Goal: Task Accomplishment & Management: Manage account settings

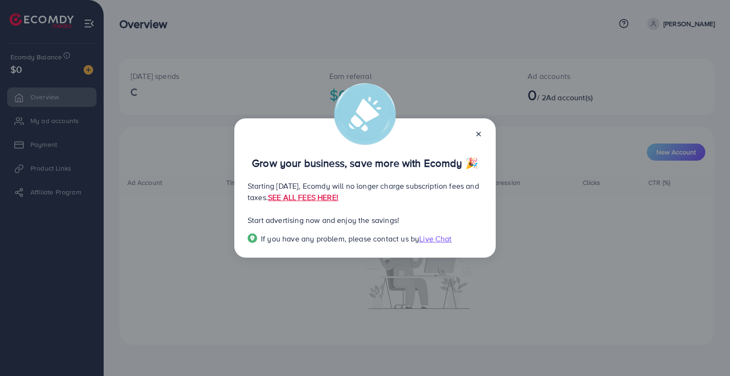
click at [481, 133] on icon at bounding box center [479, 134] width 8 height 8
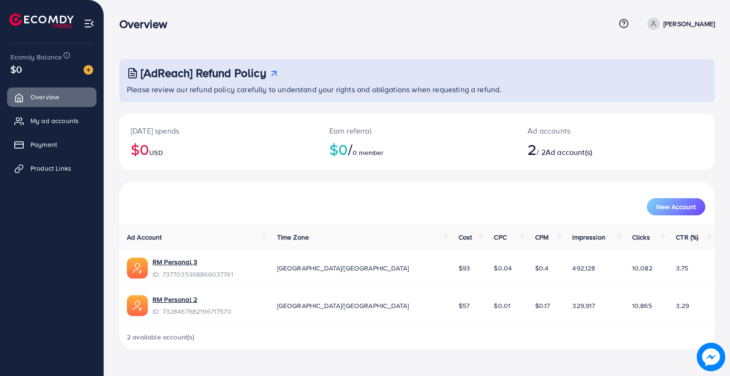
drag, startPoint x: 393, startPoint y: 266, endPoint x: 414, endPoint y: 266, distance: 20.4
click at [451, 266] on td "$93" at bounding box center [469, 267] width 36 height 37
click at [458, 301] on span "$57" at bounding box center [463, 306] width 11 height 10
click at [53, 146] on span "Payment" at bounding box center [46, 145] width 27 height 10
click at [44, 117] on span "My ad accounts" at bounding box center [57, 121] width 48 height 10
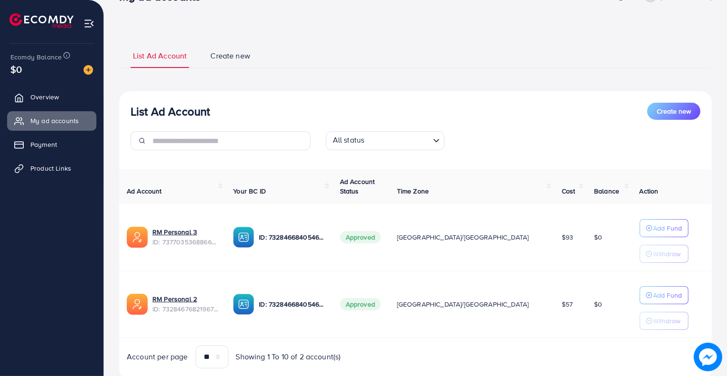
scroll to position [57, 0]
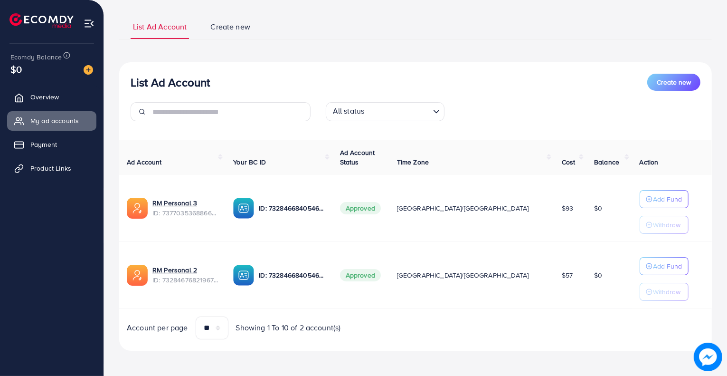
drag, startPoint x: 570, startPoint y: 210, endPoint x: 550, endPoint y: 210, distance: 20.9
click at [542, 206] on tr "RM Personal 3 ID: 7377035368866037761 ID: 7328466840546623489 Approved Asia/Kar…" at bounding box center [415, 208] width 593 height 67
click at [40, 144] on span "Payment" at bounding box center [46, 145] width 27 height 10
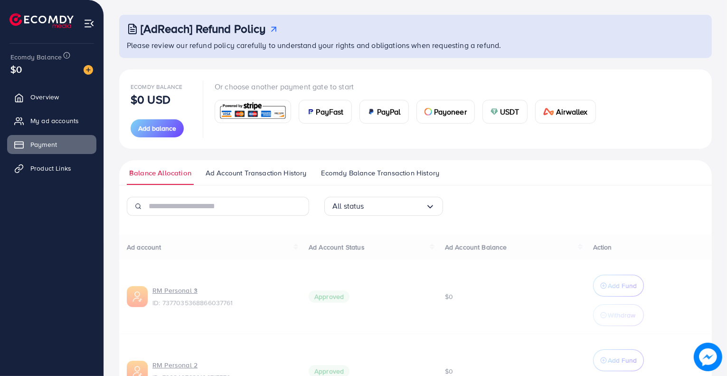
scroll to position [116, 0]
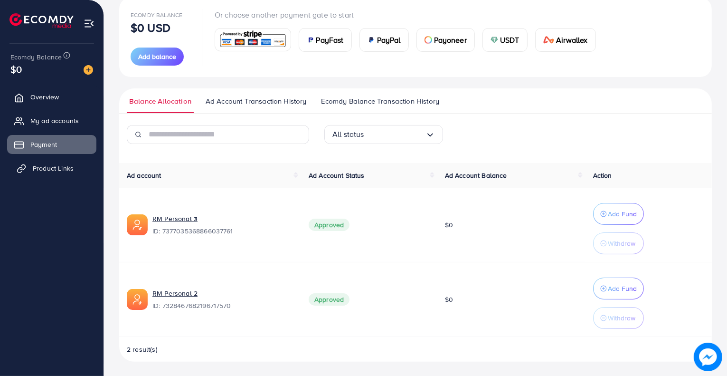
click at [61, 166] on span "Product Links" at bounding box center [53, 168] width 41 height 10
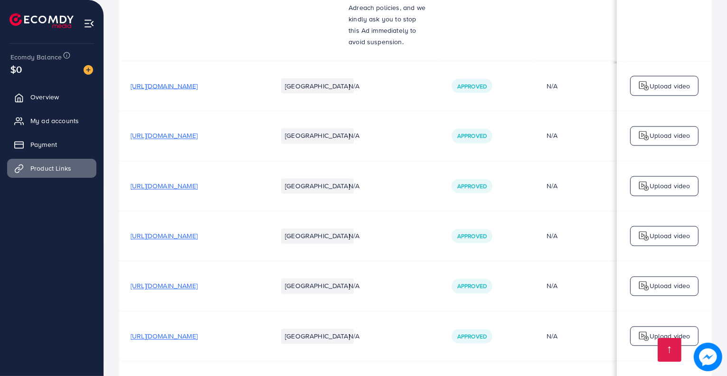
scroll to position [1957, 0]
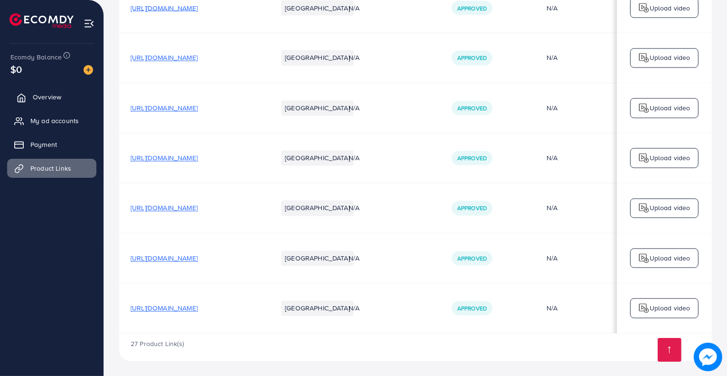
click at [57, 93] on span "Overview" at bounding box center [47, 97] width 29 height 10
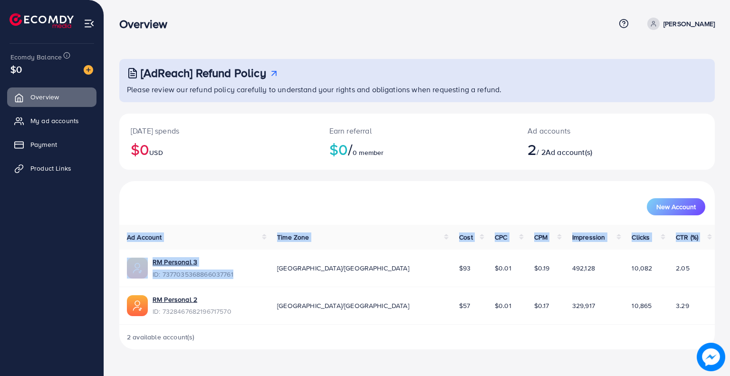
drag, startPoint x: 114, startPoint y: 260, endPoint x: 238, endPoint y: 273, distance: 124.2
click at [238, 273] on div "[AdReach] Refund Policy Please review our refund policy carefully to understand…" at bounding box center [417, 182] width 626 height 364
click at [238, 273] on div "RM Personal 3 ID: 7377035368866037761" at bounding box center [194, 268] width 135 height 22
drag, startPoint x: 238, startPoint y: 273, endPoint x: 161, endPoint y: 233, distance: 86.7
click at [148, 254] on td "RM Personal 3 ID: 7377035368866037761" at bounding box center [194, 267] width 150 height 37
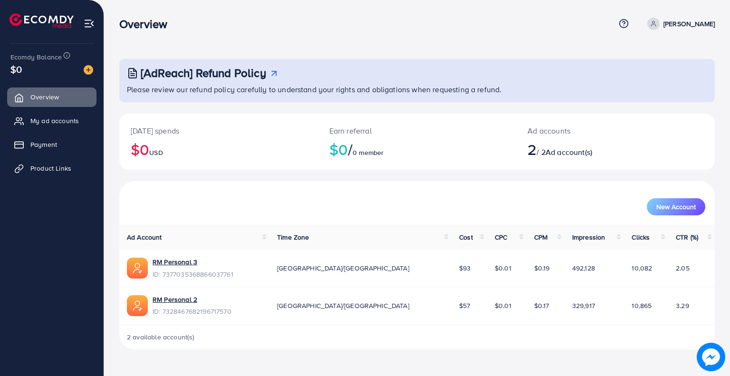
click at [198, 210] on div "New Account" at bounding box center [417, 206] width 576 height 17
drag, startPoint x: 409, startPoint y: 273, endPoint x: 397, endPoint y: 268, distance: 13.2
click at [451, 269] on td "$93" at bounding box center [469, 267] width 36 height 37
click at [459, 268] on span "$93" at bounding box center [464, 268] width 11 height 10
drag, startPoint x: 397, startPoint y: 268, endPoint x: 406, endPoint y: 268, distance: 9.0
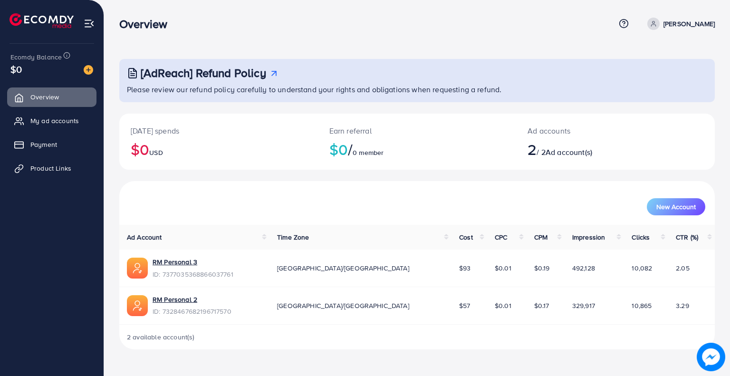
click at [459, 268] on span "$93" at bounding box center [464, 268] width 11 height 10
drag, startPoint x: 434, startPoint y: 267, endPoint x: 471, endPoint y: 267, distance: 37.1
click at [487, 267] on td "$0.01" at bounding box center [506, 267] width 39 height 37
click at [261, 14] on div "Overview Help Center Contact Support Term and policy About Us Muhammad Faryan P…" at bounding box center [416, 24] width 595 height 26
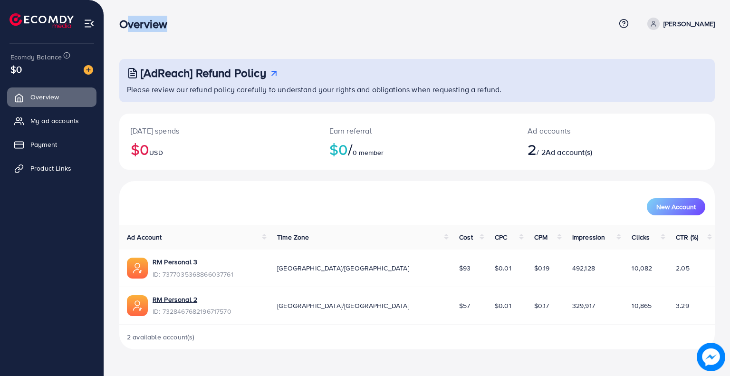
drag, startPoint x: 118, startPoint y: 17, endPoint x: 169, endPoint y: 23, distance: 51.7
click at [167, 24] on div "Overview" at bounding box center [147, 24] width 71 height 14
click at [177, 20] on div "Overview" at bounding box center [147, 24] width 71 height 14
click at [664, 208] on span "New Account" at bounding box center [675, 206] width 39 height 7
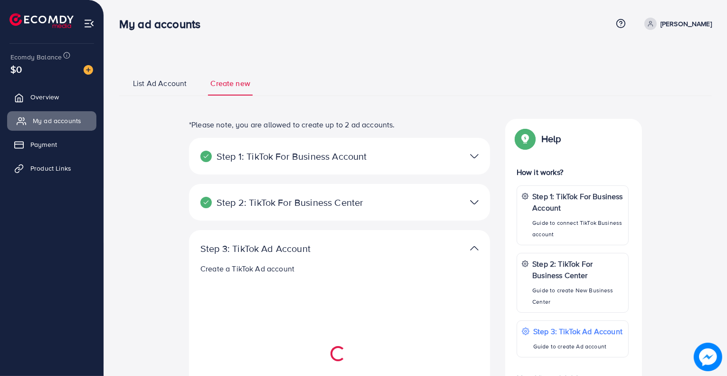
select select
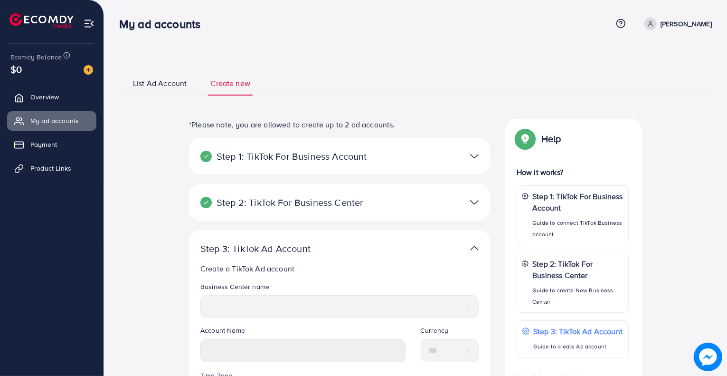
select select
click at [55, 96] on span "Overview" at bounding box center [47, 97] width 29 height 10
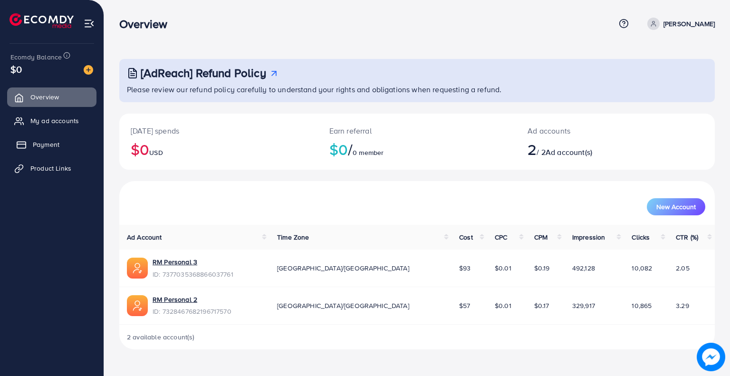
click at [52, 140] on span "Payment" at bounding box center [46, 145] width 27 height 10
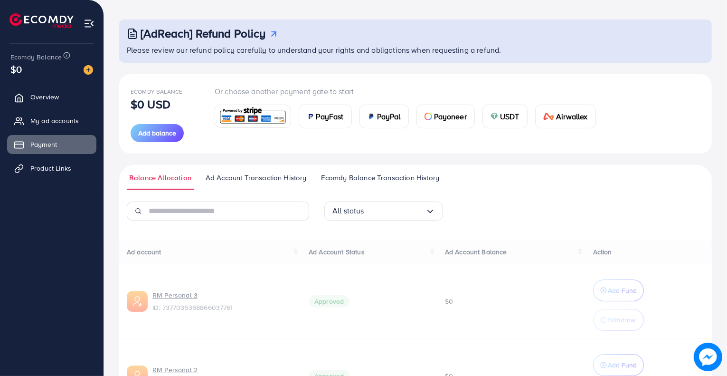
scroll to position [116, 0]
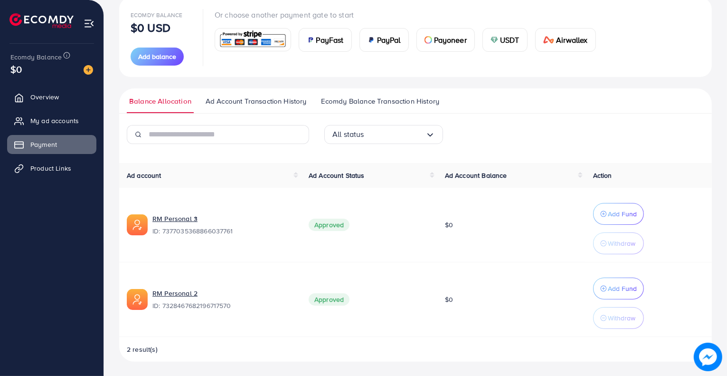
click at [351, 93] on ul "Balance Allocation Ad Account Transaction History Ecomdy Balance Transaction Hi…" at bounding box center [415, 100] width 593 height 25
click at [351, 98] on span "Ecomdy Balance Transaction History" at bounding box center [380, 101] width 118 height 10
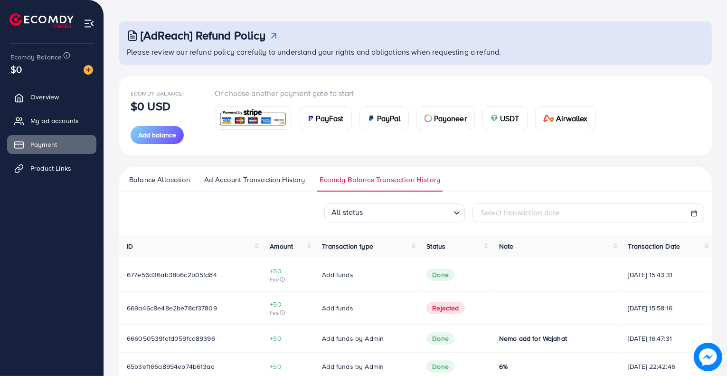
scroll to position [82, 0]
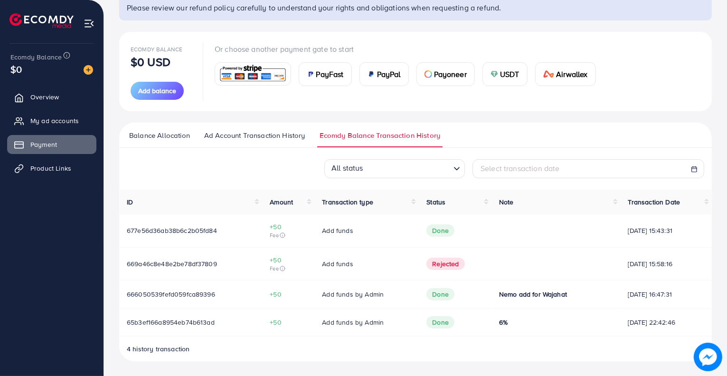
drag, startPoint x: 683, startPoint y: 227, endPoint x: 588, endPoint y: 227, distance: 94.5
click at [588, 227] on tr "677e56d36ab38b6c2b05fd84 +50 Fee Add funds Done 08/01/2025, 15:43:31" at bounding box center [415, 230] width 593 height 33
click at [628, 232] on span "08/01/2025, 15:43:31" at bounding box center [666, 231] width 76 height 10
click at [623, 240] on td "08/01/2025, 15:43:31" at bounding box center [666, 230] width 91 height 33
click at [631, 254] on td "19/07/2024, 15:58:16" at bounding box center [666, 263] width 91 height 33
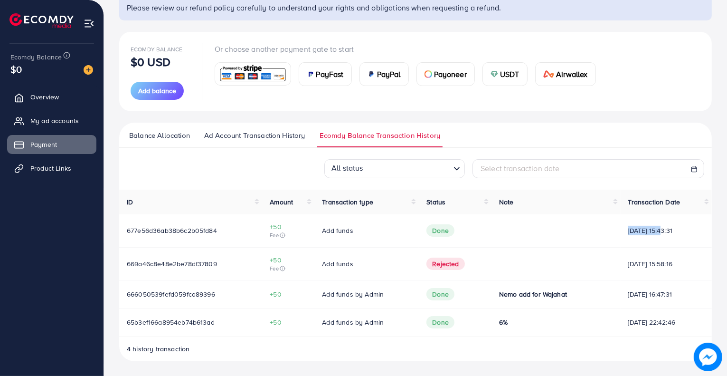
drag, startPoint x: 610, startPoint y: 231, endPoint x: 650, endPoint y: 238, distance: 40.0
click at [650, 238] on td "08/01/2025, 15:43:31" at bounding box center [666, 230] width 91 height 33
click at [635, 235] on td "08/01/2025, 15:43:31" at bounding box center [666, 230] width 91 height 33
click at [643, 236] on td "08/01/2025, 15:43:31" at bounding box center [666, 230] width 91 height 33
click at [35, 87] on ul "Overview My ad accounts Payment Product Links" at bounding box center [52, 136] width 104 height 105
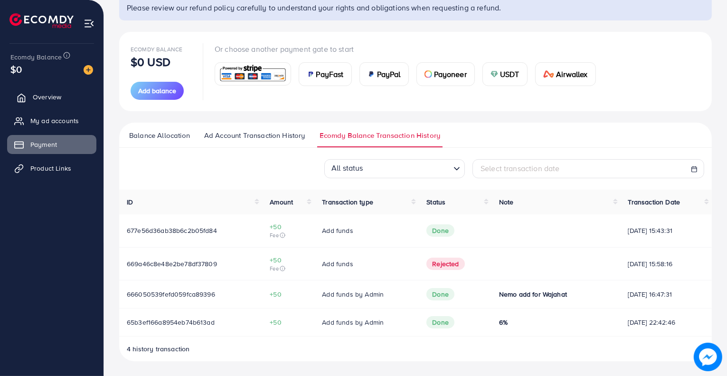
click at [38, 94] on span "Overview" at bounding box center [47, 97] width 29 height 10
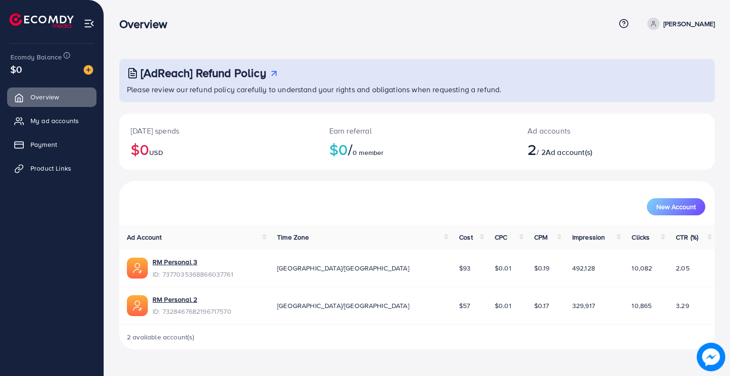
drag, startPoint x: 696, startPoint y: 21, endPoint x: 697, endPoint y: 26, distance: 4.8
click at [697, 22] on p "[PERSON_NAME]" at bounding box center [688, 23] width 51 height 11
click at [666, 81] on span "Log out" at bounding box center [658, 77] width 26 height 11
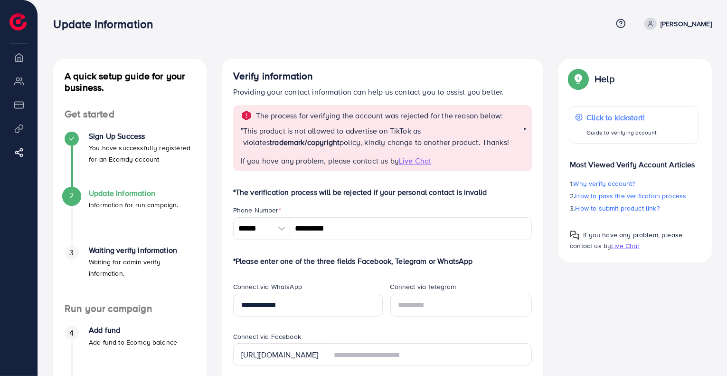
drag, startPoint x: 705, startPoint y: 20, endPoint x: 687, endPoint y: 53, distance: 37.0
click at [705, 24] on p "[PERSON_NAME]" at bounding box center [686, 23] width 51 height 11
click at [661, 58] on span "Log out" at bounding box center [655, 56] width 26 height 11
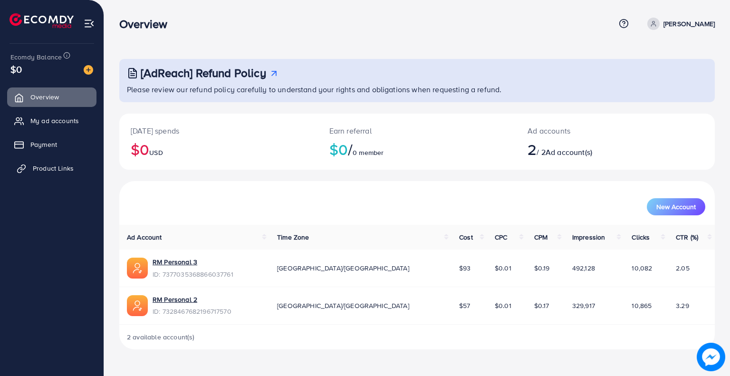
click at [50, 167] on span "Product Links" at bounding box center [53, 168] width 41 height 10
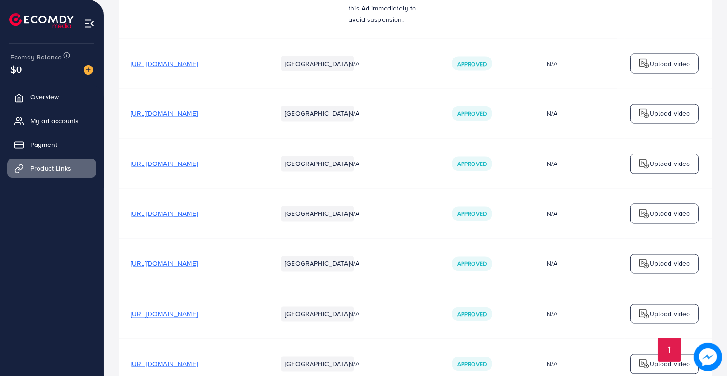
scroll to position [1948, 0]
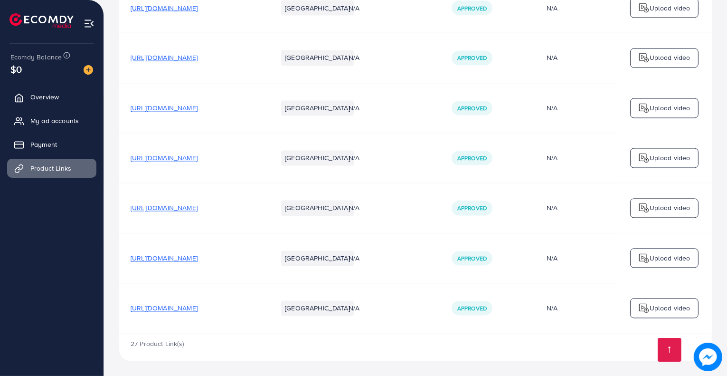
drag, startPoint x: 126, startPoint y: 317, endPoint x: 274, endPoint y: 323, distance: 148.3
click at [266, 319] on td "https://bagerzofficial.myshopify.com/collections/40-discount-collection/product…" at bounding box center [192, 308] width 147 height 50
click at [266, 330] on td "https://bagerzofficial.myshopify.com/collections/40-discount-collection/product…" at bounding box center [192, 308] width 147 height 50
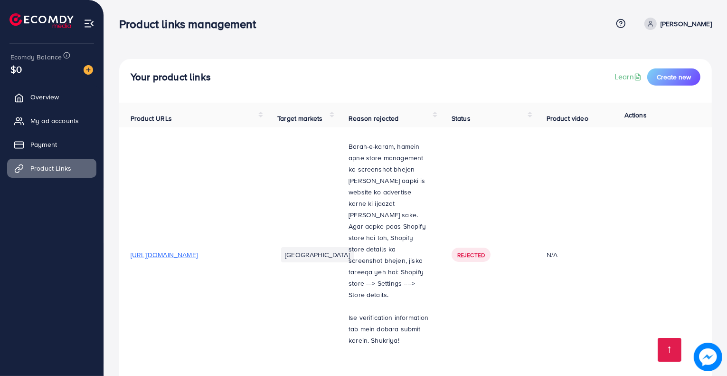
scroll to position [1957, 0]
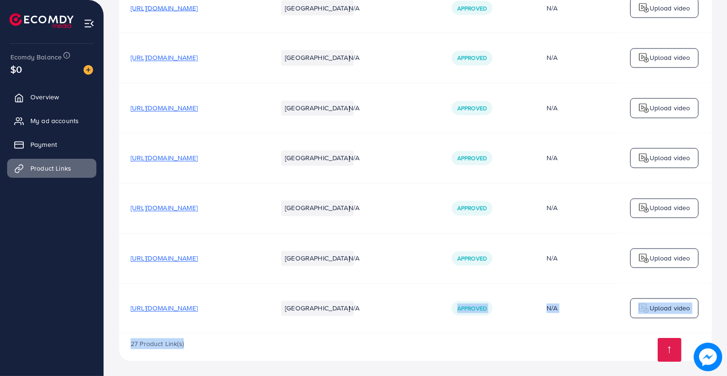
drag, startPoint x: 456, startPoint y: 330, endPoint x: 656, endPoint y: 335, distance: 199.6
click at [620, 354] on div "27 Product Link(s)" at bounding box center [415, 347] width 593 height 28
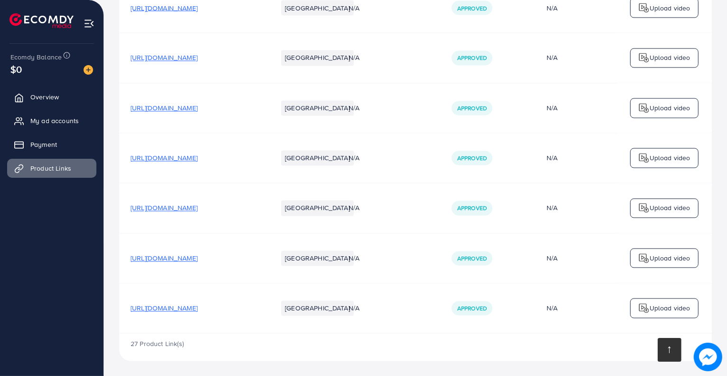
click at [664, 354] on link at bounding box center [670, 350] width 24 height 24
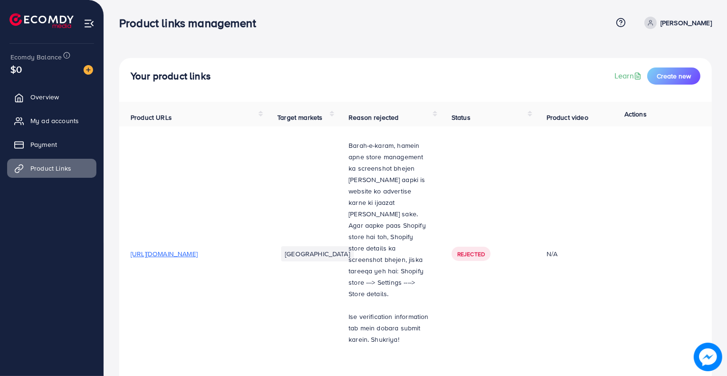
scroll to position [0, 0]
click at [310, 224] on td "[GEOGRAPHIC_DATA]" at bounding box center [301, 254] width 71 height 255
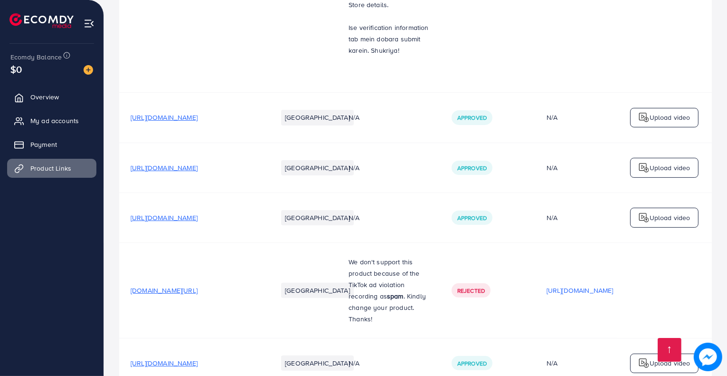
scroll to position [302, 0]
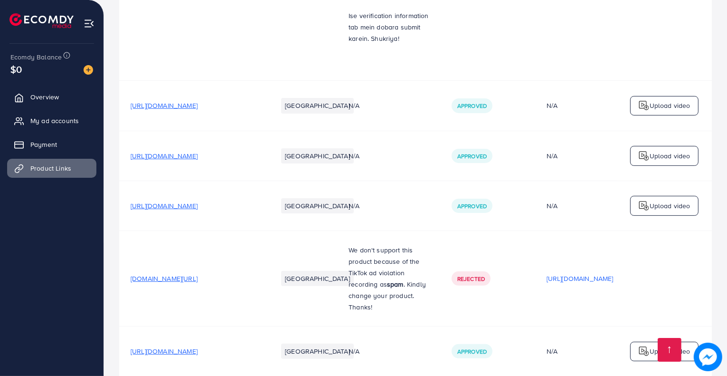
click at [198, 204] on span "https://floraplus.pk/products/flora-plus-herbal-hair-oil" at bounding box center [164, 206] width 67 height 10
click at [53, 123] on span "My ad accounts" at bounding box center [57, 121] width 48 height 10
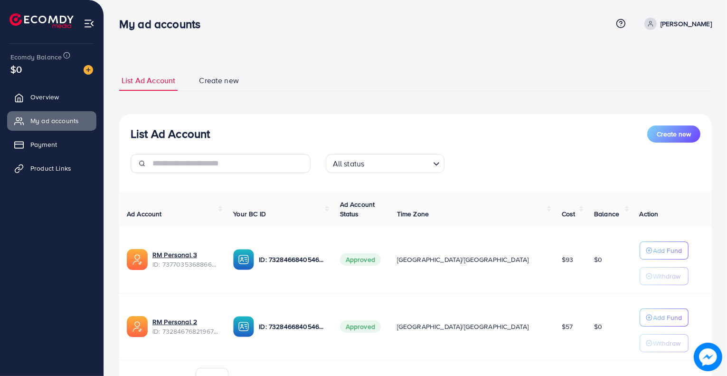
drag, startPoint x: 544, startPoint y: 251, endPoint x: 516, endPoint y: 261, distance: 30.4
click at [554, 258] on td "$93" at bounding box center [570, 259] width 32 height 67
drag, startPoint x: 535, startPoint y: 321, endPoint x: 516, endPoint y: 322, distance: 19.0
click at [554, 322] on td "$57" at bounding box center [570, 326] width 32 height 67
drag, startPoint x: 120, startPoint y: 247, endPoint x: 260, endPoint y: 286, distance: 145.2
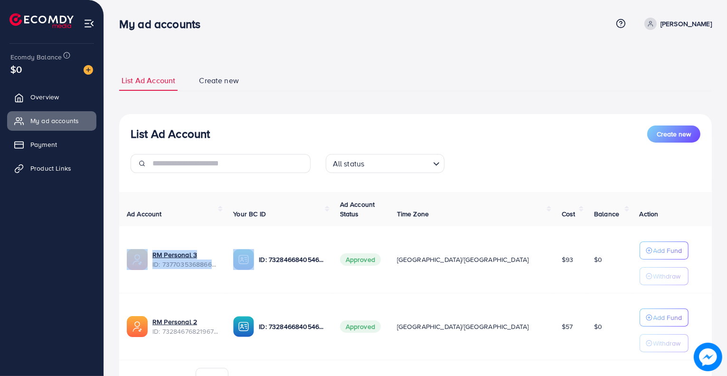
click at [260, 286] on tr "RM Personal 3 ID: 7377035368866037761 ID: 7328466840546623489 Approved Asia/Kar…" at bounding box center [415, 259] width 593 height 67
click at [263, 286] on td "ID: 7328466840546623489" at bounding box center [279, 259] width 106 height 67
drag, startPoint x: 428, startPoint y: 260, endPoint x: 423, endPoint y: 257, distance: 5.5
click at [390, 259] on td "Approved" at bounding box center [361, 259] width 57 height 67
click at [381, 260] on span "Approved" at bounding box center [360, 259] width 41 height 12
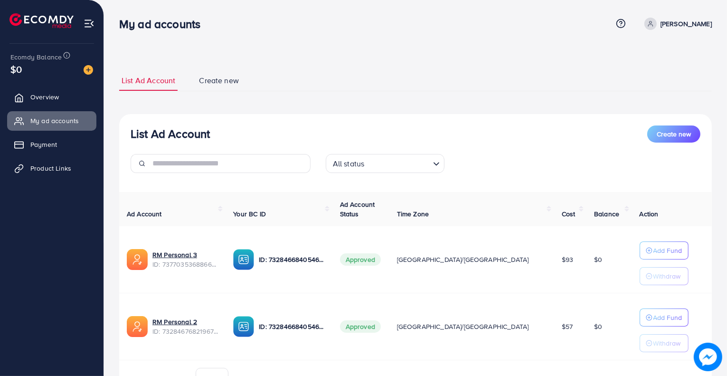
click at [381, 260] on span "Approved" at bounding box center [360, 259] width 41 height 12
drag, startPoint x: 284, startPoint y: 326, endPoint x: 399, endPoint y: 324, distance: 114.5
click at [391, 321] on tr "RM Personal 2 ID: 7328467682196717570 ID: 7328466840546623489 Approved Asia/Kar…" at bounding box center [415, 326] width 593 height 67
drag, startPoint x: 429, startPoint y: 330, endPoint x: 398, endPoint y: 326, distance: 31.2
click at [381, 326] on span "Approved" at bounding box center [360, 326] width 41 height 12
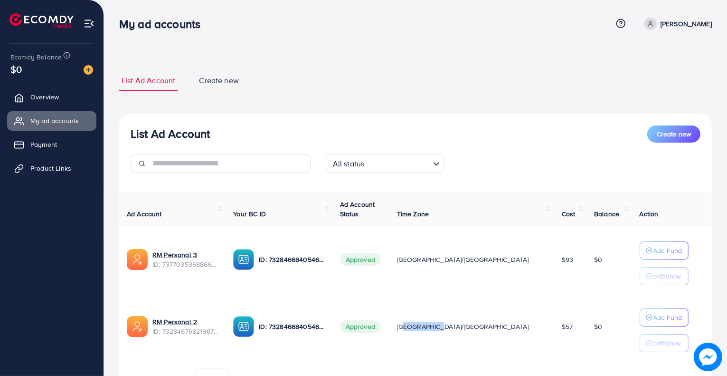
drag, startPoint x: 453, startPoint y: 327, endPoint x: 493, endPoint y: 327, distance: 39.9
click at [488, 327] on td "[GEOGRAPHIC_DATA]/[GEOGRAPHIC_DATA]" at bounding box center [472, 326] width 165 height 67
click at [562, 326] on span "$57" at bounding box center [567, 327] width 11 height 10
drag, startPoint x: 583, startPoint y: 321, endPoint x: 564, endPoint y: 320, distance: 19.0
click at [587, 320] on td "$0" at bounding box center [610, 326] width 46 height 67
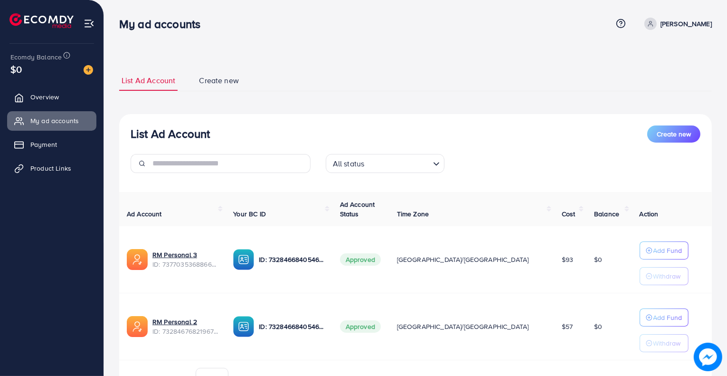
drag, startPoint x: 579, startPoint y: 248, endPoint x: 555, endPoint y: 254, distance: 24.4
click at [555, 254] on tr "RM Personal 3 ID: 7377035368866037761 ID: 7328466840546623489 Approved Asia/Kar…" at bounding box center [415, 259] width 593 height 67
click at [594, 210] on span "Balance" at bounding box center [606, 214] width 25 height 10
click at [593, 220] on th "Balance" at bounding box center [610, 209] width 46 height 35
drag, startPoint x: 542, startPoint y: 257, endPoint x: 214, endPoint y: 71, distance: 377.8
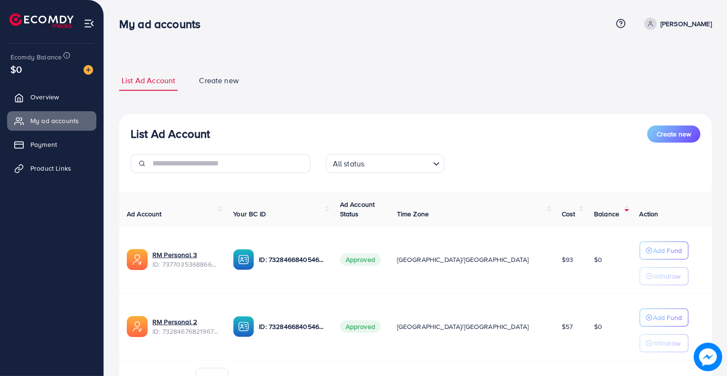
click at [190, 67] on div "List Ad Account Create new List Ad Account Create new All status Loading... Ad …" at bounding box center [415, 236] width 593 height 354
click at [224, 74] on link "Create new" at bounding box center [219, 80] width 45 height 20
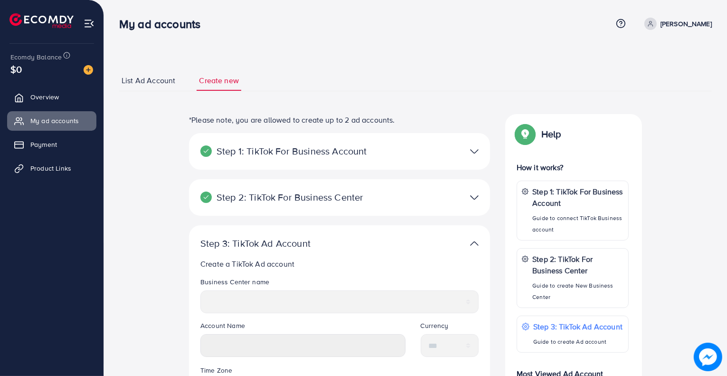
click at [139, 93] on div "**********" at bounding box center [415, 310] width 593 height 481
click at [140, 85] on span "List Ad Account" at bounding box center [149, 80] width 54 height 11
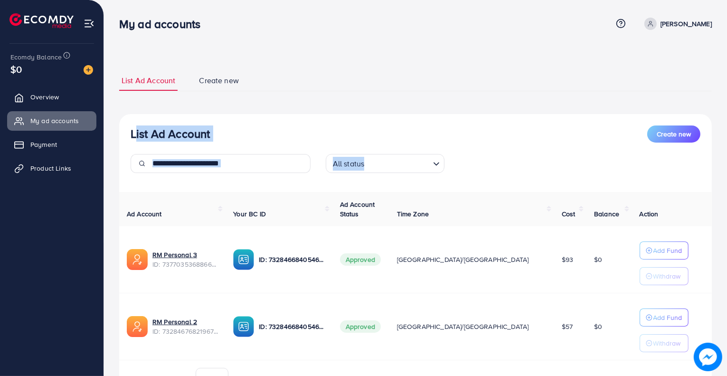
drag, startPoint x: 130, startPoint y: 124, endPoint x: 537, endPoint y: 155, distance: 408.3
click at [537, 155] on div "List Ad Account Create new List Ad Account Create new All status Loading... Ad …" at bounding box center [415, 214] width 623 height 428
click at [537, 155] on div "All status Loading..." at bounding box center [415, 167] width 585 height 27
drag, startPoint x: 496, startPoint y: 159, endPoint x: 168, endPoint y: 114, distance: 331.8
click at [169, 114] on div "List Ad Account Create new All status Loading... Ad Account Your BC ID Ad Accou…" at bounding box center [415, 258] width 593 height 288
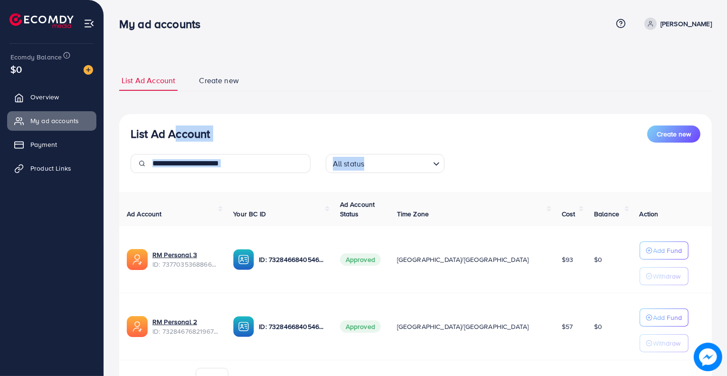
click at [167, 114] on div "List Ad Account Create new All status Loading... Ad Account Your BC ID Ad Accou…" at bounding box center [415, 258] width 593 height 288
drag, startPoint x: 29, startPoint y: 92, endPoint x: 30, endPoint y: 98, distance: 5.8
click at [29, 93] on link "Overview" at bounding box center [51, 96] width 89 height 19
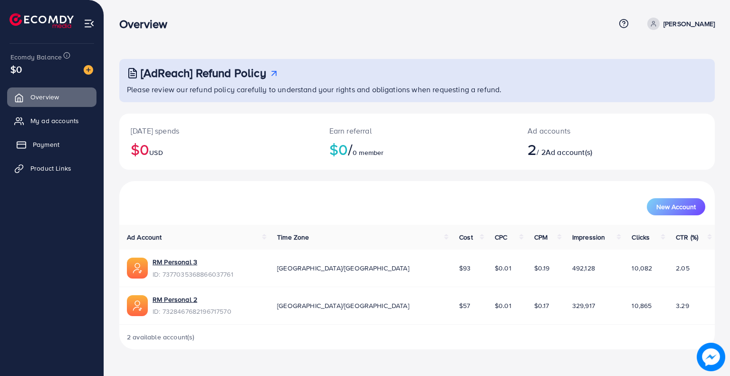
click at [59, 142] on span "Payment" at bounding box center [46, 145] width 27 height 10
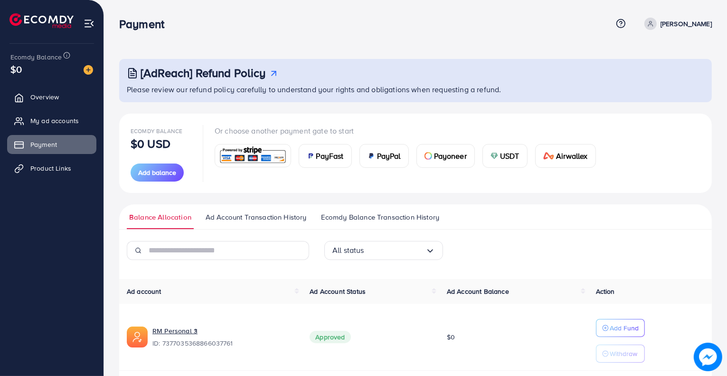
drag, startPoint x: 48, startPoint y: 117, endPoint x: 48, endPoint y: 110, distance: 7.1
click at [49, 117] on span "My ad accounts" at bounding box center [54, 121] width 48 height 10
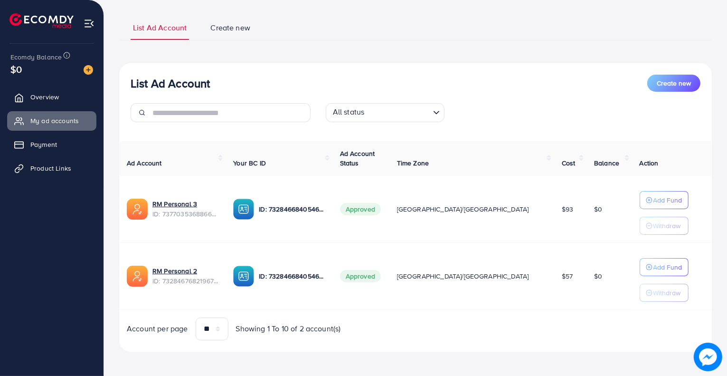
scroll to position [57, 0]
click at [654, 194] on p "Add Fund" at bounding box center [668, 198] width 29 height 11
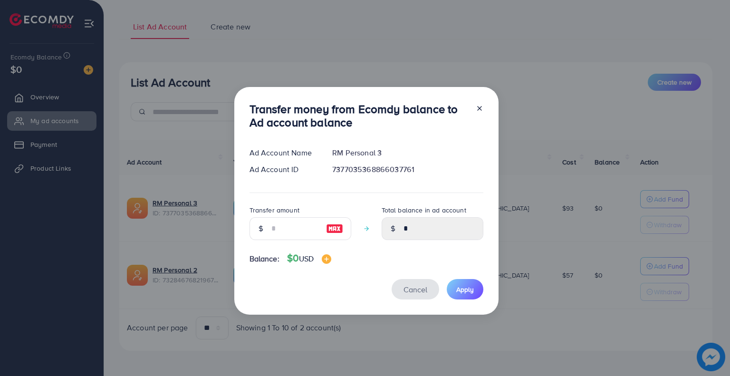
click at [420, 280] on button "Cancel" at bounding box center [415, 289] width 48 height 20
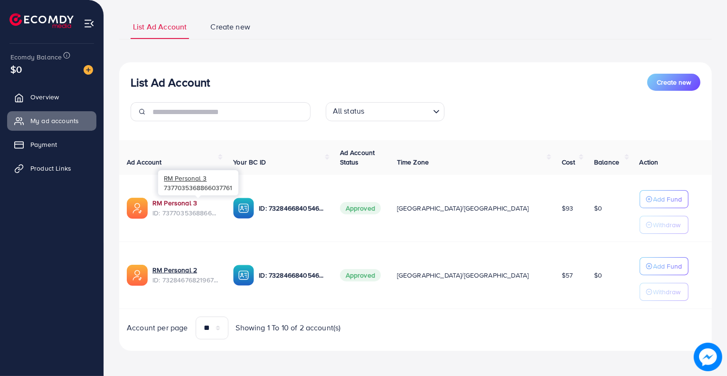
click at [182, 203] on link "RM Personal 3" at bounding box center [174, 203] width 45 height 10
click at [713, 352] on img at bounding box center [708, 356] width 29 height 29
click at [707, 357] on img at bounding box center [708, 356] width 29 height 29
drag, startPoint x: 173, startPoint y: 212, endPoint x: 240, endPoint y: 214, distance: 67.5
click at [218, 212] on span "ID: 7377035368866037761" at bounding box center [185, 213] width 66 height 10
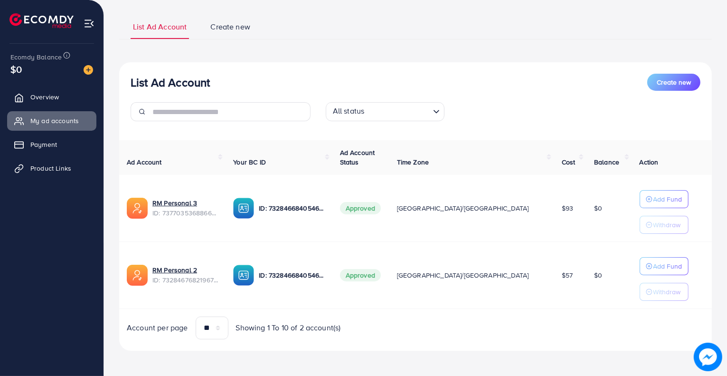
click at [175, 132] on div "List Ad Account Create new All status Loading... Ad Account Your BC ID Ad Accou…" at bounding box center [415, 206] width 593 height 288
drag, startPoint x: 164, startPoint y: 210, endPoint x: 219, endPoint y: 213, distance: 54.7
click at [218, 213] on span "ID: 7377035368866037761" at bounding box center [185, 213] width 66 height 10
click at [218, 215] on span "ID: 7377035368866037761" at bounding box center [185, 213] width 66 height 10
click at [68, 144] on link "Payment" at bounding box center [51, 144] width 89 height 19
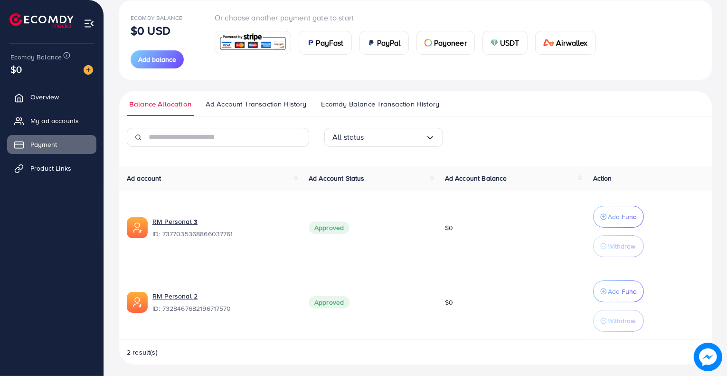
scroll to position [116, 0]
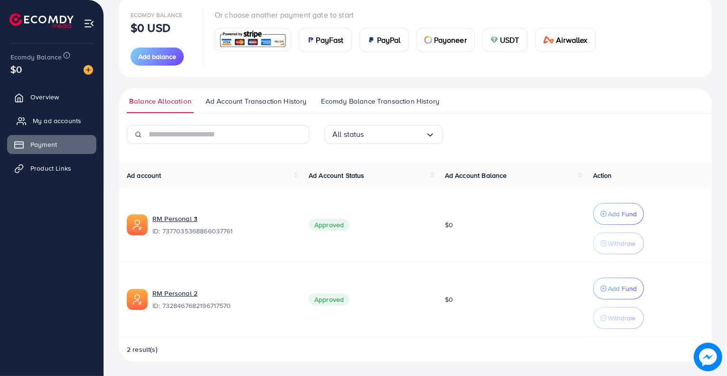
click at [64, 124] on span "My ad accounts" at bounding box center [57, 121] width 48 height 10
